Goal: Use online tool/utility: Use online tool/utility

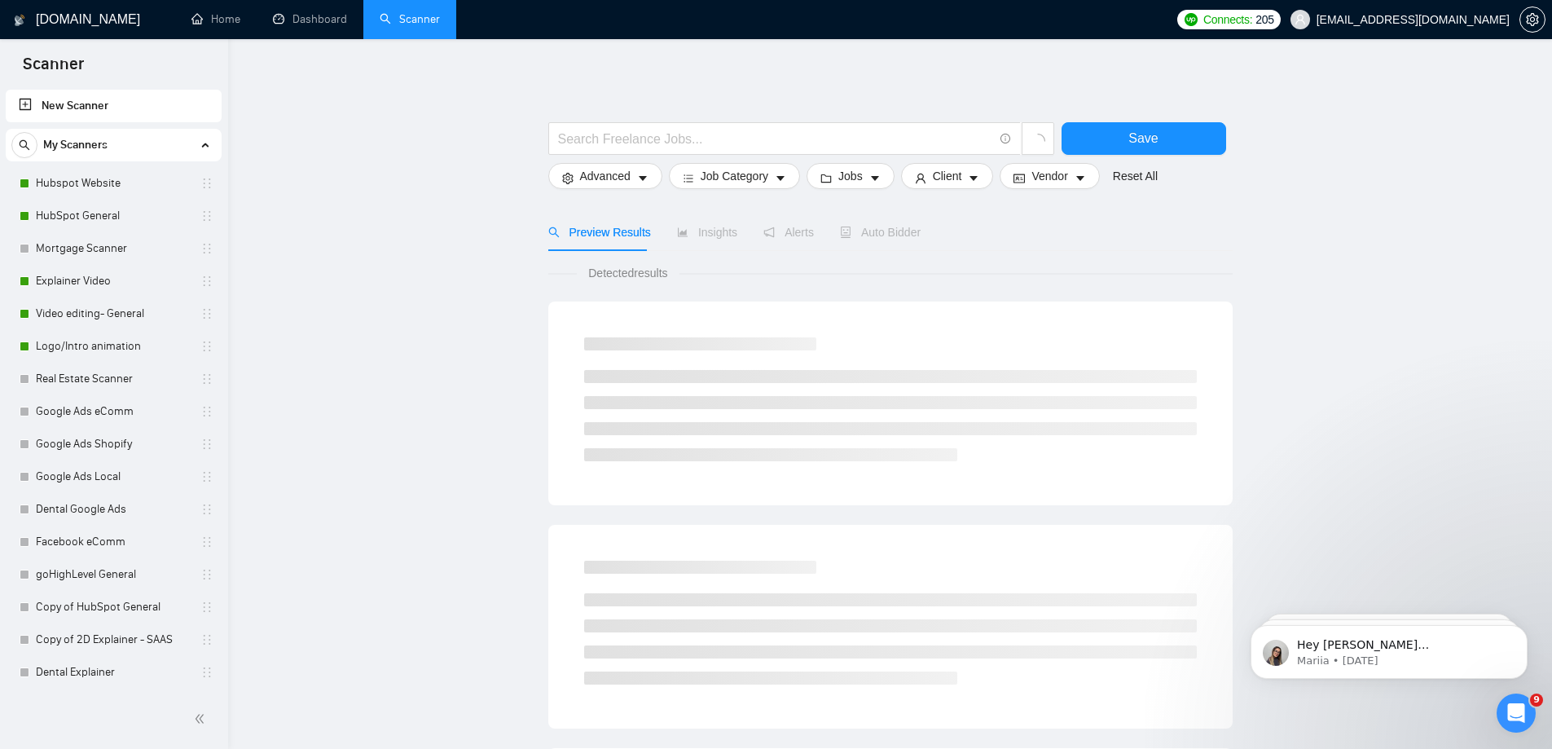
click at [103, 112] on link "New Scanner" at bounding box center [114, 106] width 190 height 33
click at [81, 103] on link "New Scanner" at bounding box center [114, 106] width 190 height 33
click at [838, 147] on input "text" at bounding box center [775, 139] width 435 height 20
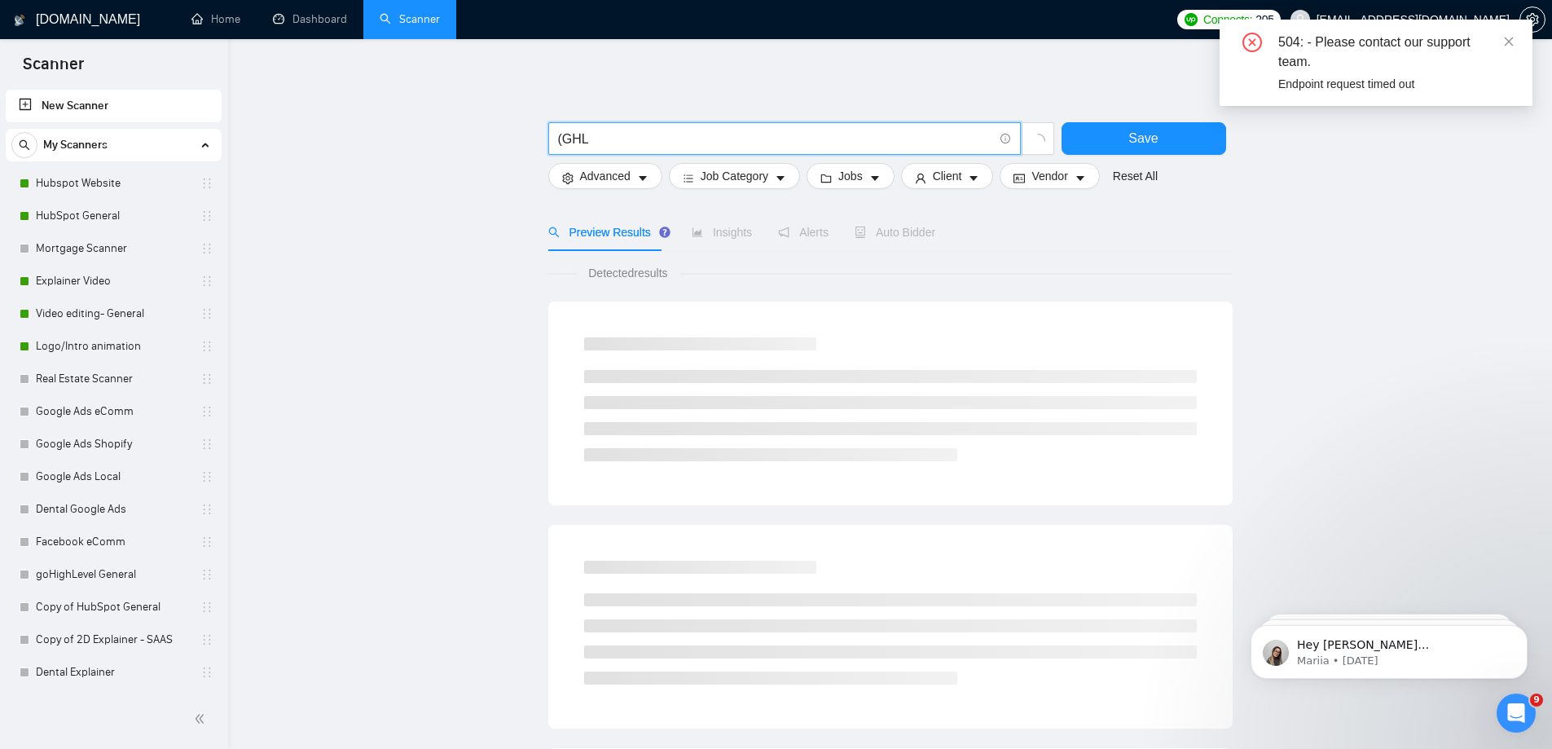
type input "(GHL"
